Goal: Browse casually: Explore the website without a specific task or goal

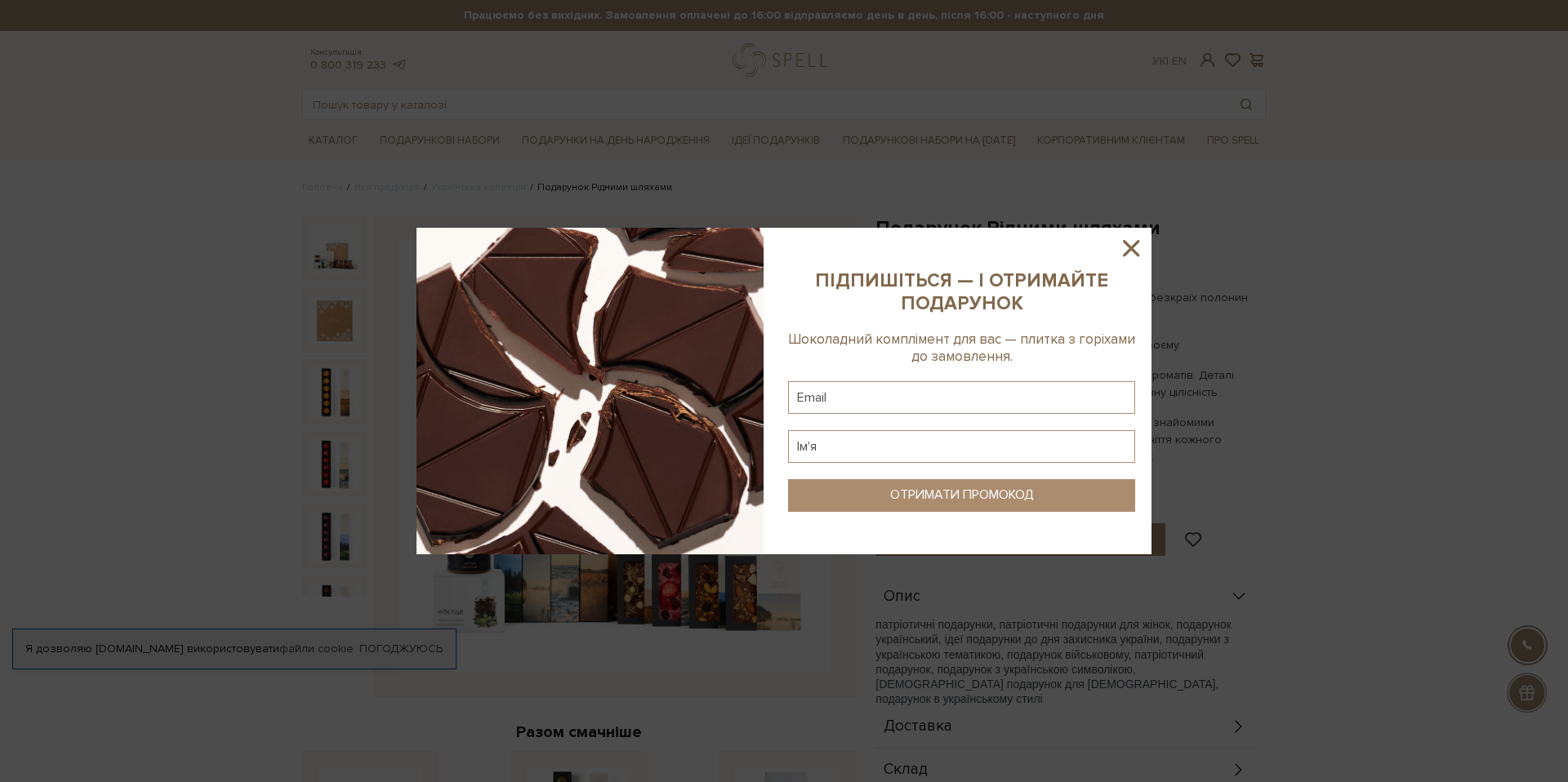
click at [1138, 248] on icon at bounding box center [1130, 247] width 27 height 27
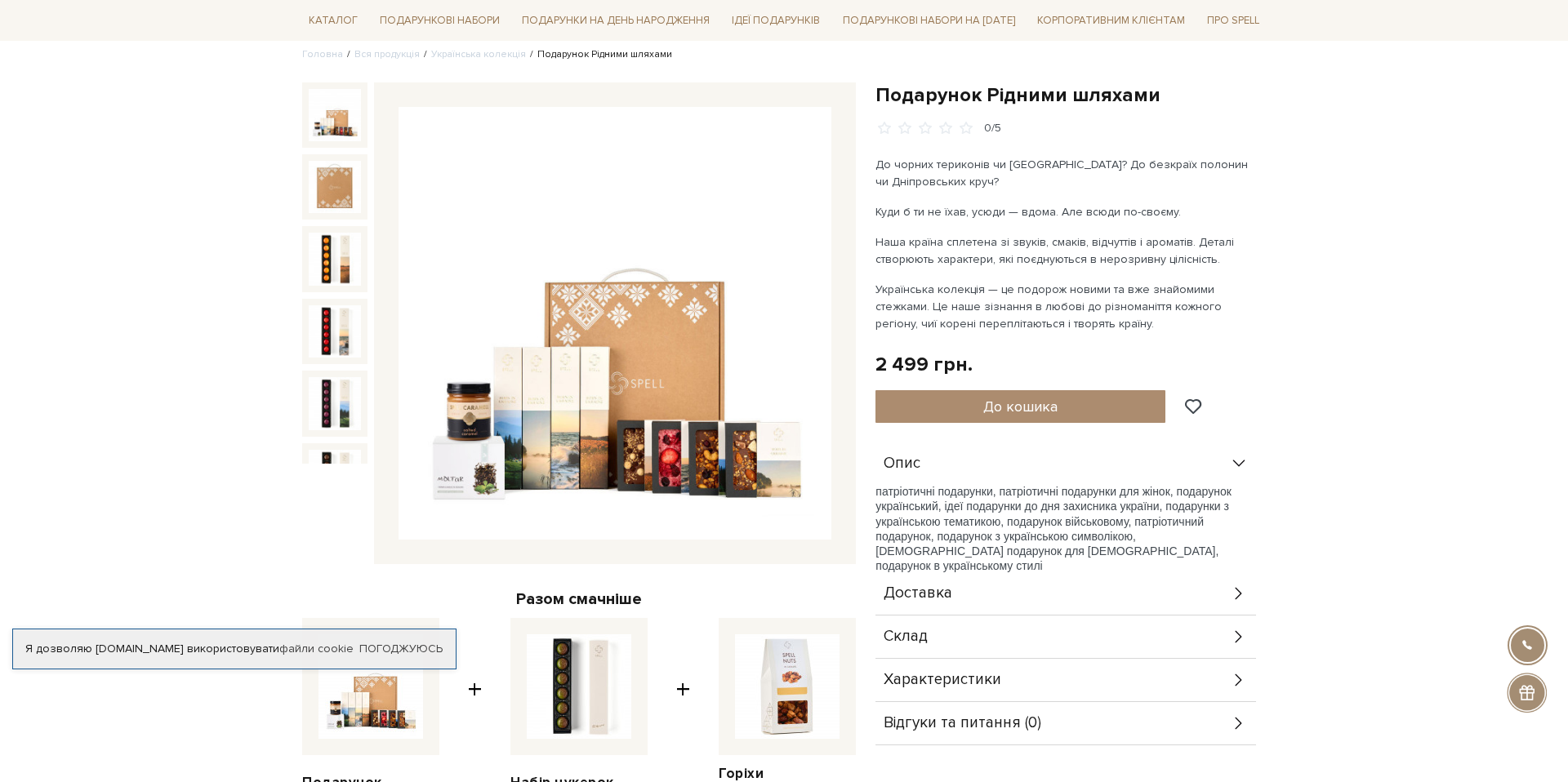
scroll to position [136, 0]
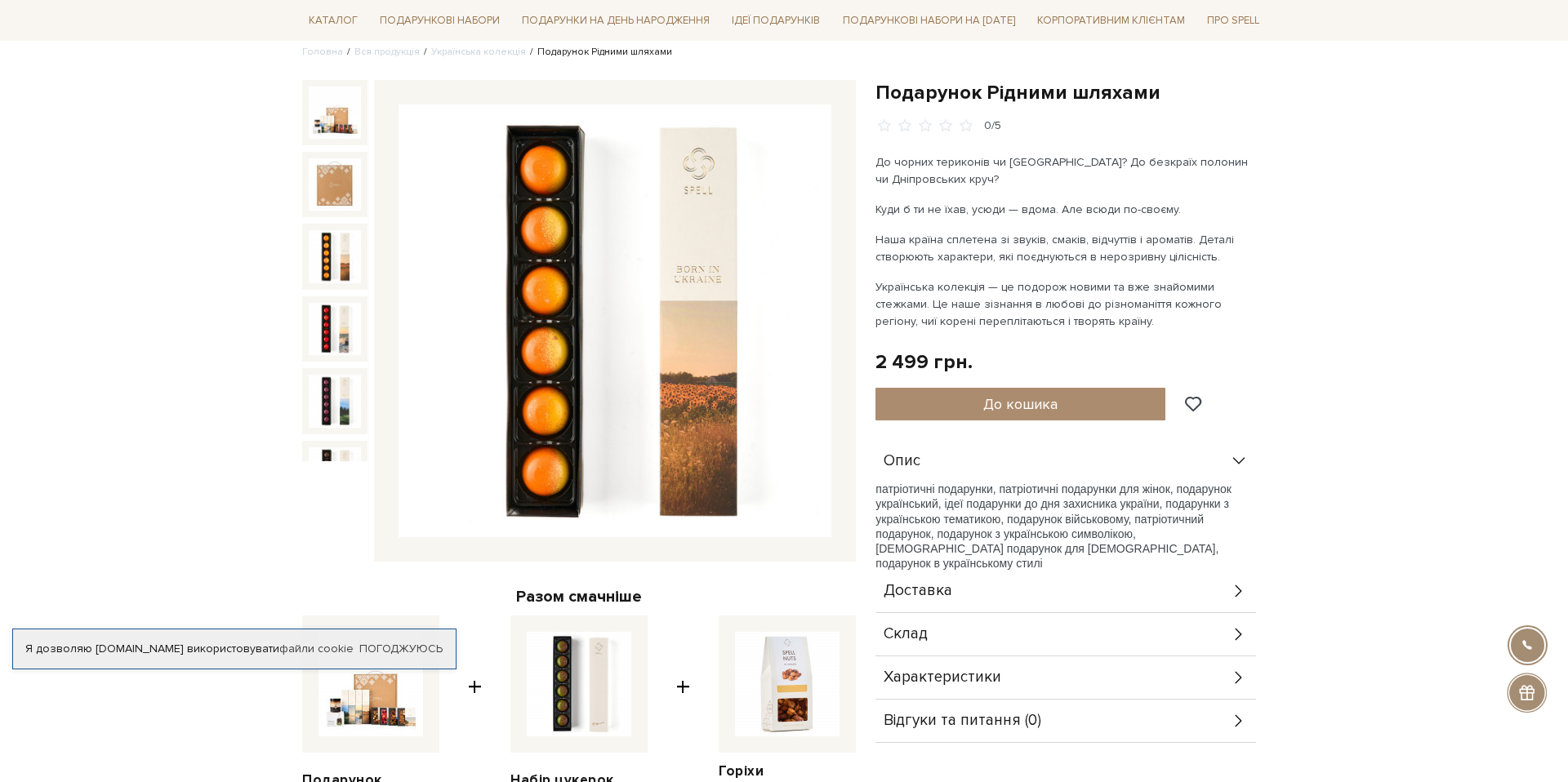
click at [335, 235] on img at bounding box center [335, 257] width 52 height 52
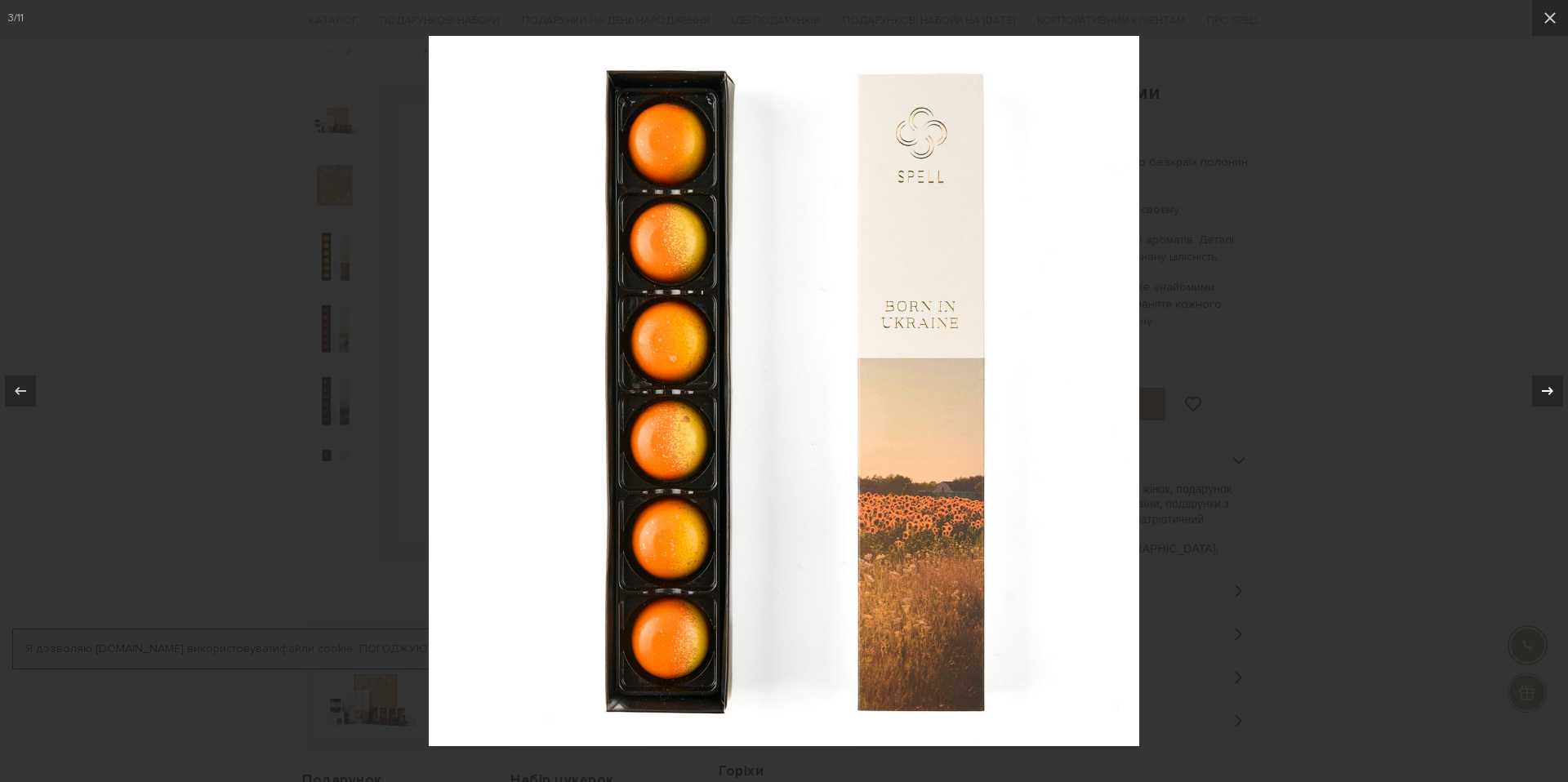
click at [1551, 389] on icon at bounding box center [1547, 391] width 20 height 20
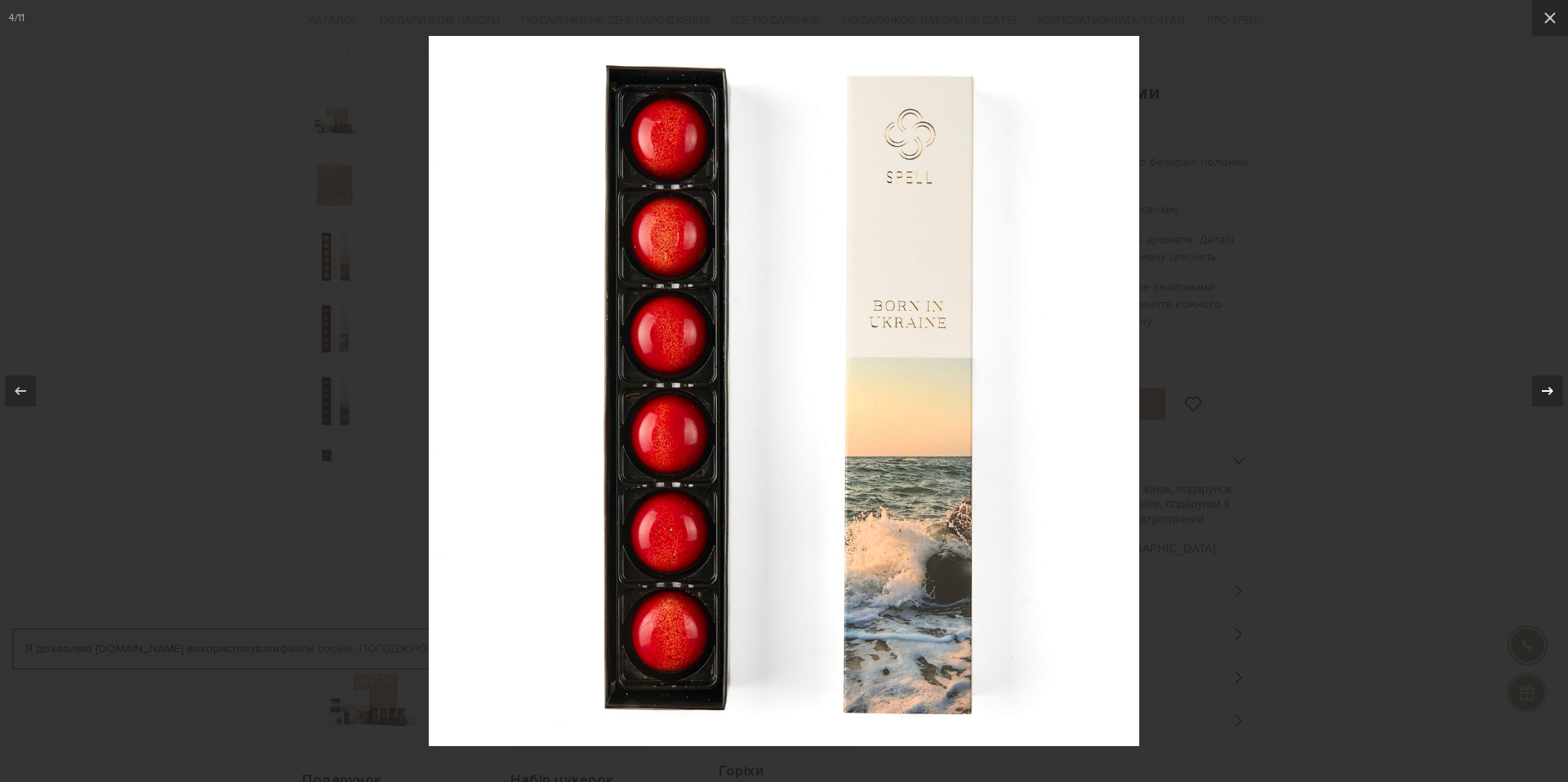
click at [1546, 389] on icon at bounding box center [1547, 391] width 20 height 20
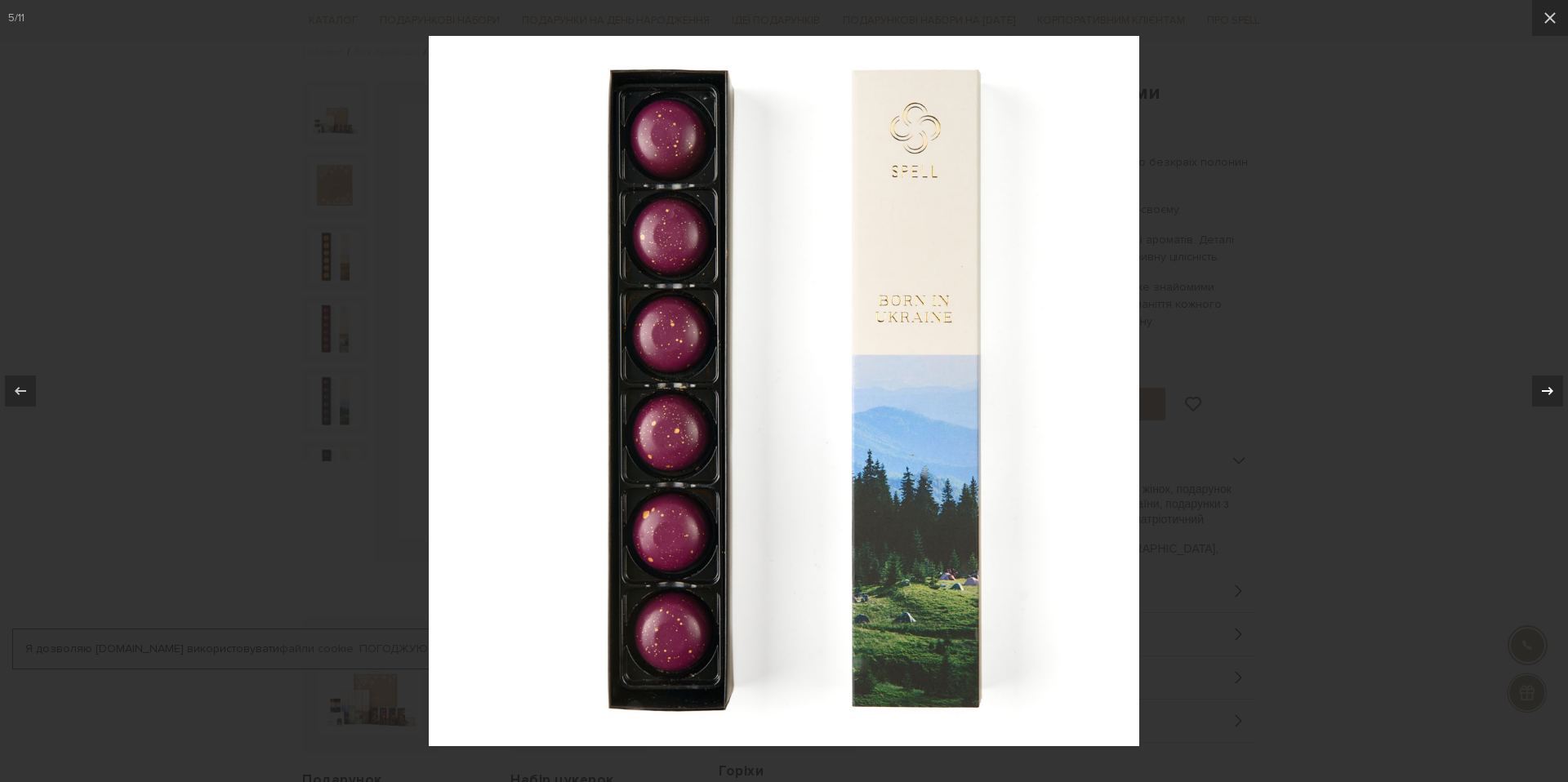
click at [1546, 389] on icon at bounding box center [1547, 391] width 20 height 20
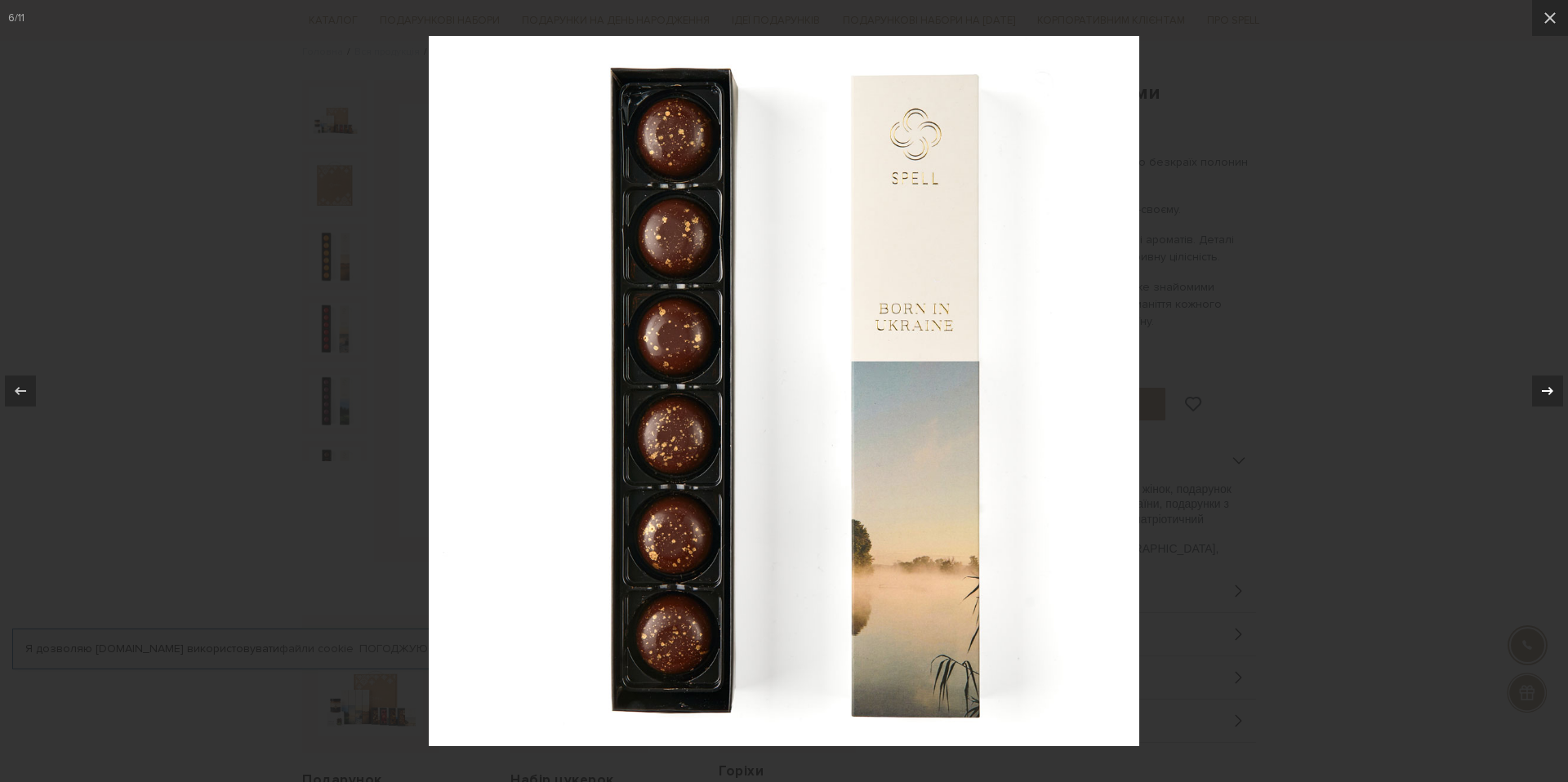
click at [1546, 389] on icon at bounding box center [1547, 391] width 20 height 20
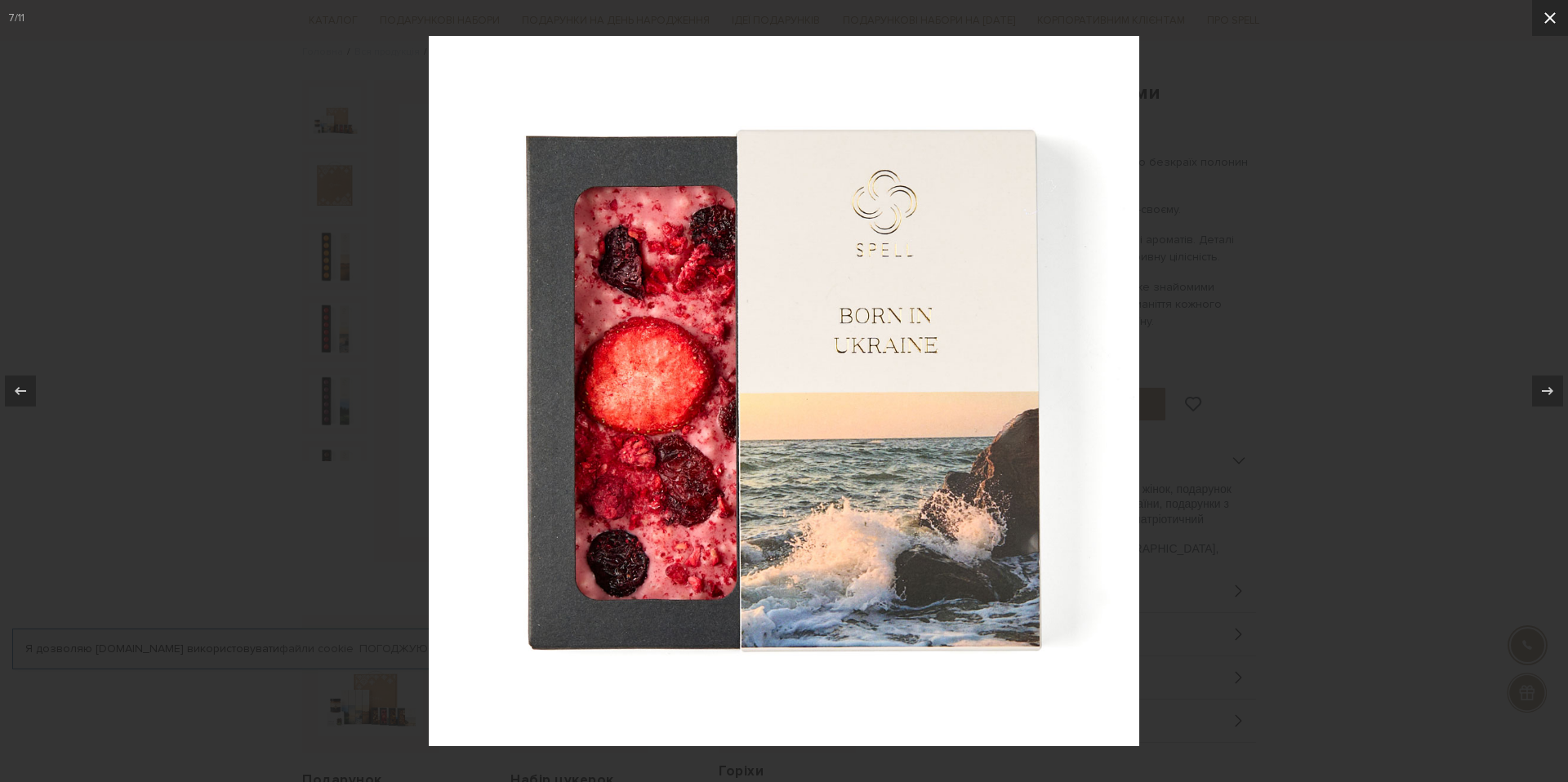
click at [1544, 26] on icon at bounding box center [1550, 18] width 20 height 20
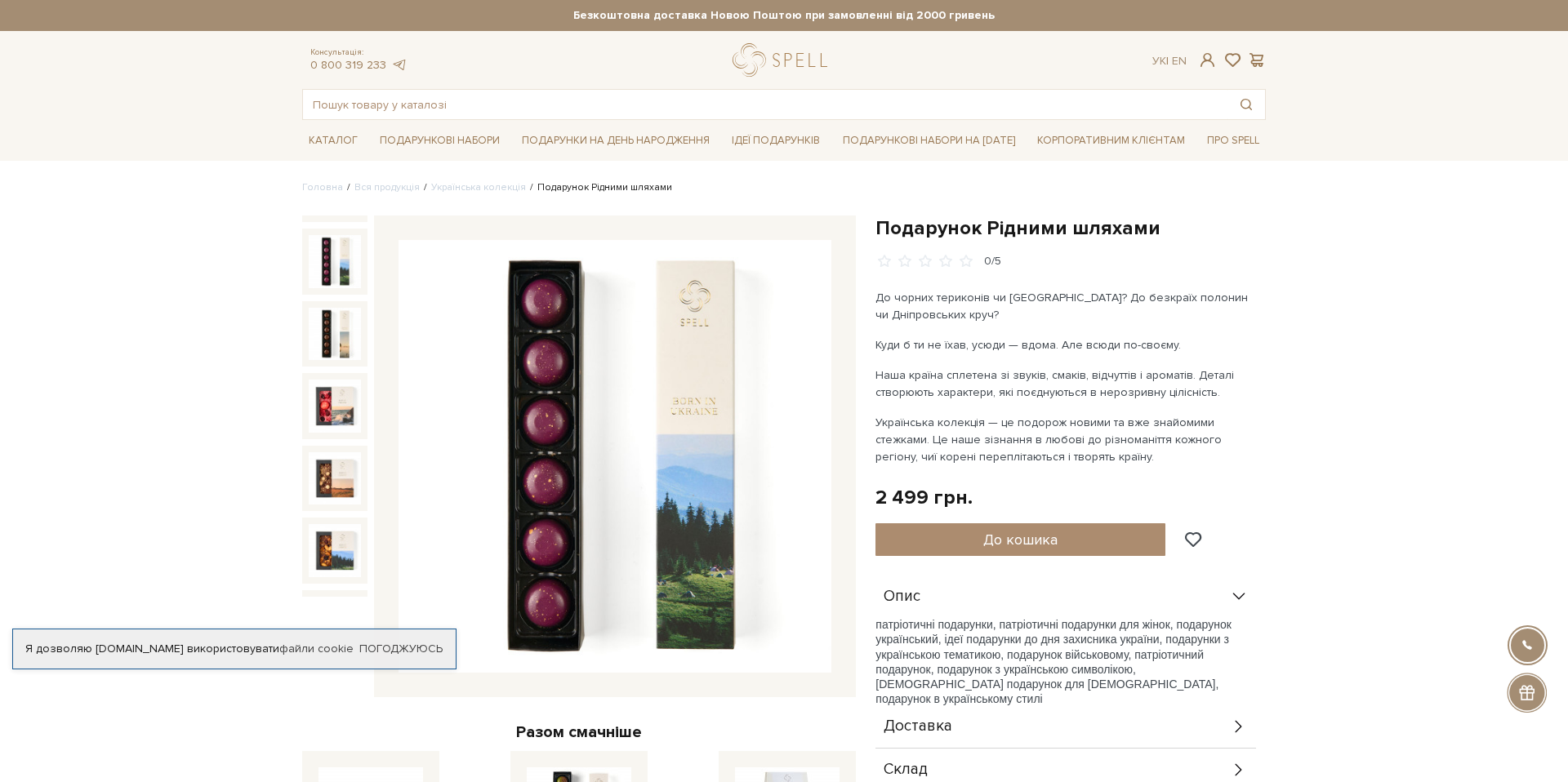
click at [337, 260] on img at bounding box center [335, 261] width 52 height 52
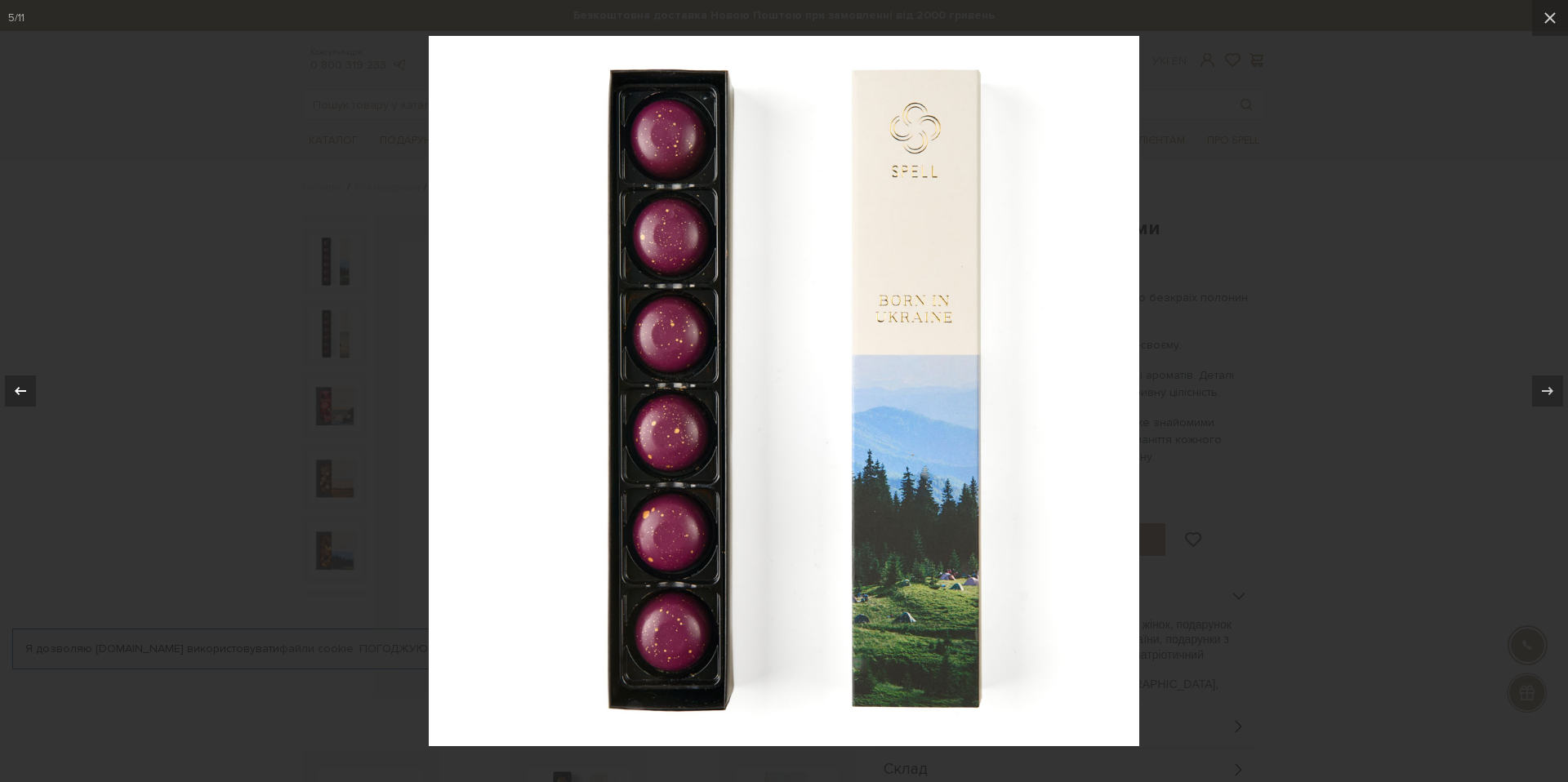
click at [12, 391] on icon at bounding box center [21, 391] width 20 height 20
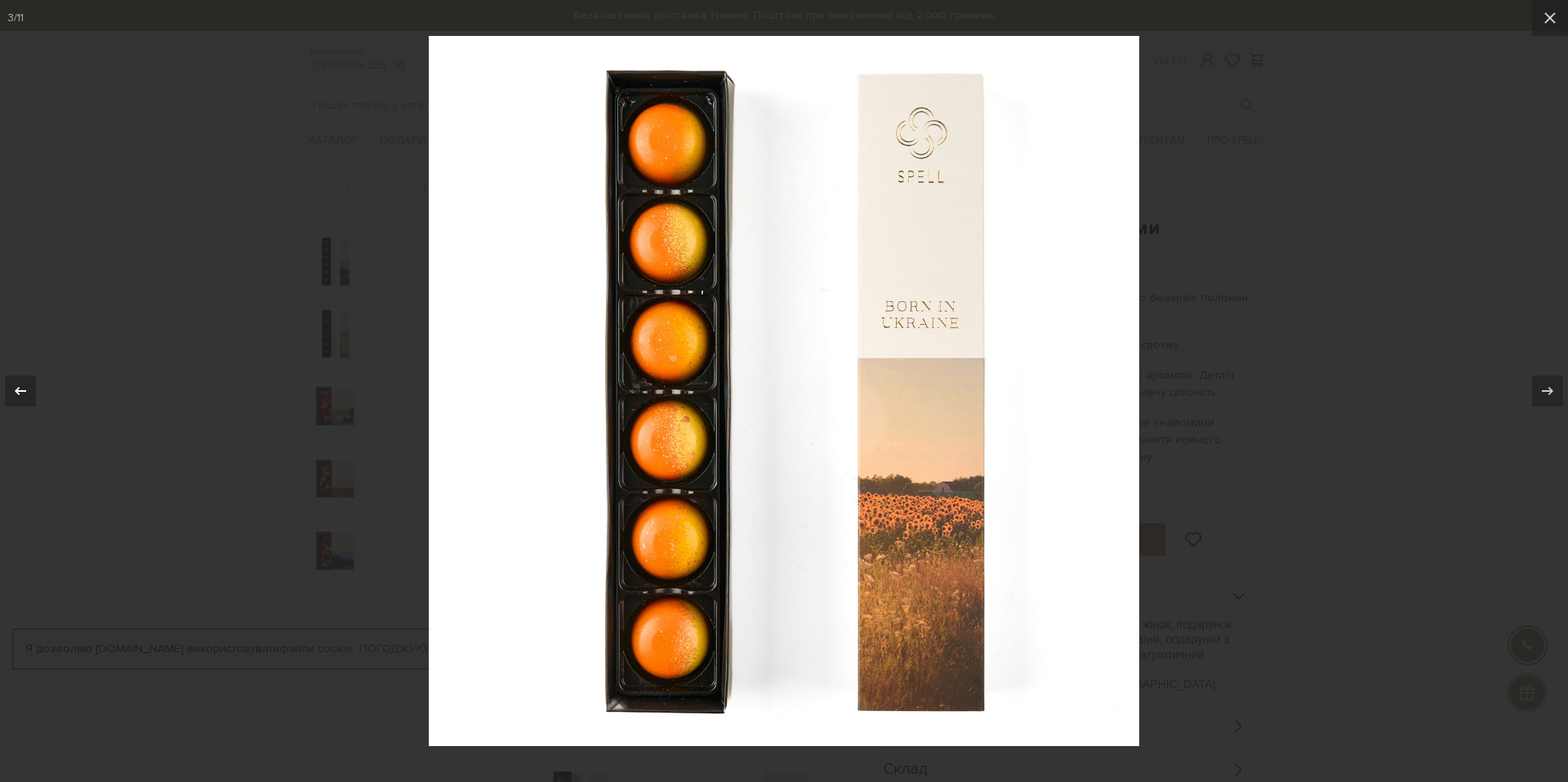
click at [12, 391] on icon at bounding box center [21, 391] width 20 height 20
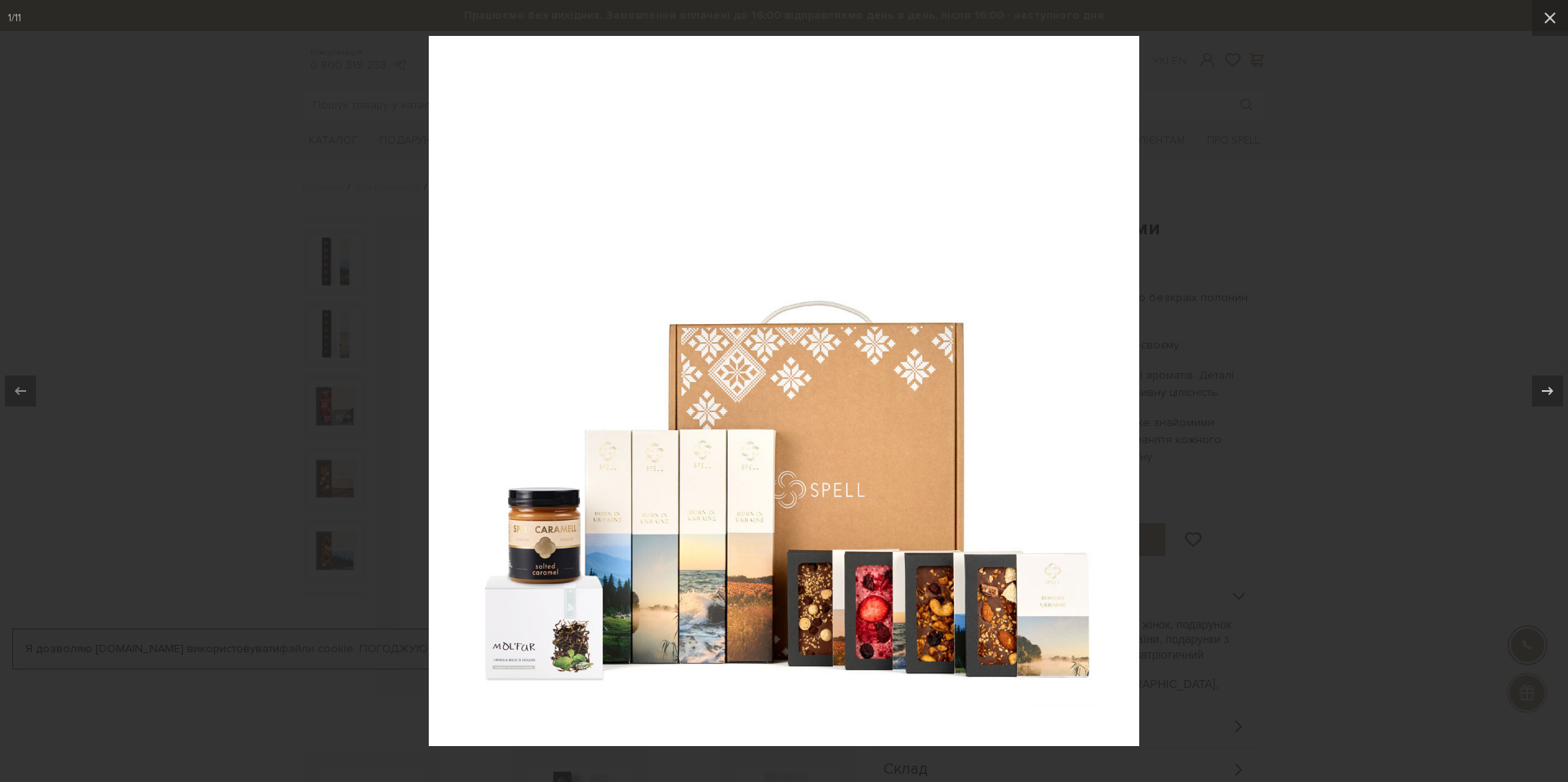
click at [1317, 157] on div at bounding box center [784, 391] width 1568 height 782
